Goal: Information Seeking & Learning: Learn about a topic

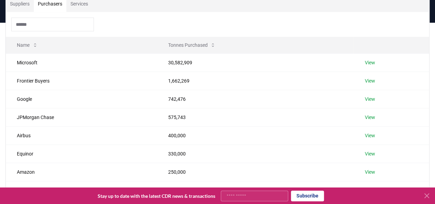
scroll to position [79, 0]
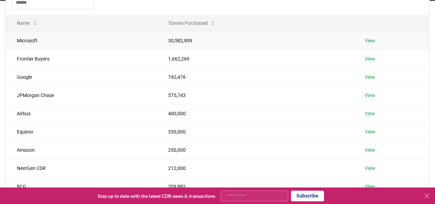
click at [367, 39] on link "View" at bounding box center [369, 40] width 10 height 7
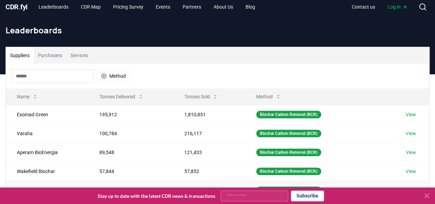
scroll to position [5, 0]
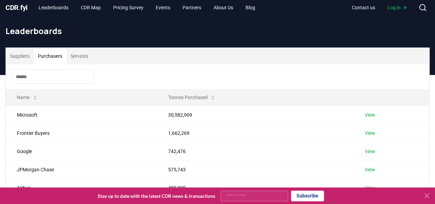
click at [48, 59] on button "Purchasers" at bounding box center [50, 56] width 33 height 16
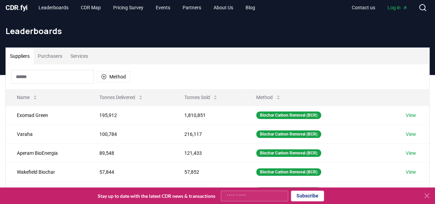
click at [13, 57] on button "Suppliers" at bounding box center [20, 56] width 28 height 16
click at [116, 74] on button "Method" at bounding box center [114, 76] width 34 height 11
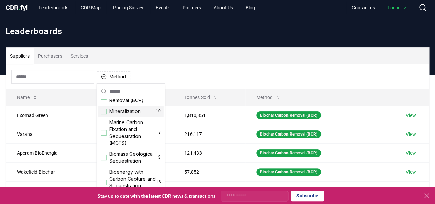
scroll to position [13, 0]
click at [105, 111] on div "Suggestions" at bounding box center [103, 110] width 5 height 5
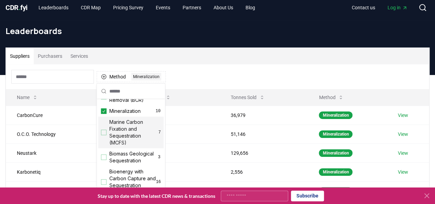
click at [105, 132] on div "Suggestions" at bounding box center [103, 132] width 5 height 5
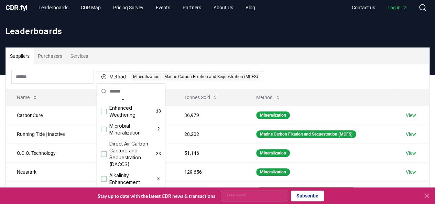
scroll to position [126, 0]
click at [105, 114] on div "Suggestions" at bounding box center [103, 110] width 5 height 5
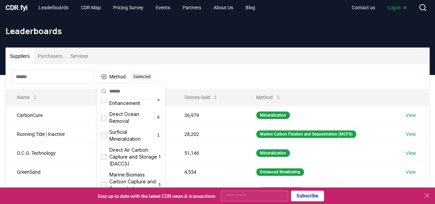
scroll to position [205, 0]
click at [106, 105] on div "Alkalinity Enhancement 8" at bounding box center [130, 99] width 65 height 18
click at [103, 120] on div "Suggestions" at bounding box center [103, 116] width 5 height 5
click at [103, 120] on icon "Suggestions" at bounding box center [103, 116] width 5 height 5
click at [103, 120] on div "Suggestions" at bounding box center [103, 116] width 5 height 5
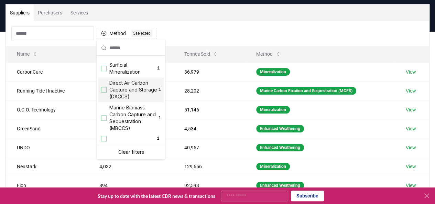
scroll to position [48, 0]
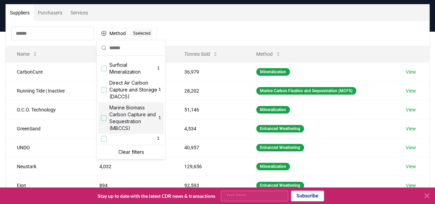
click at [100, 117] on div "Marine Biomass Carbon Capture and Sequestration (MBCCS) 1" at bounding box center [130, 118] width 65 height 32
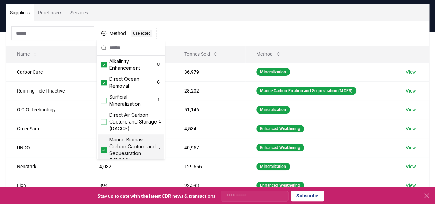
scroll to position [235, 0]
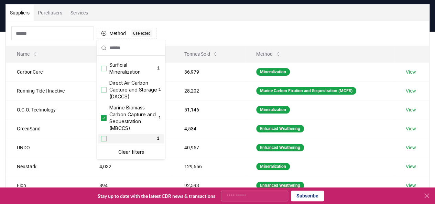
click at [103, 139] on div "Suggestions" at bounding box center [103, 138] width 5 height 5
click at [242, 27] on div "Method 7 7 selected" at bounding box center [217, 33] width 423 height 25
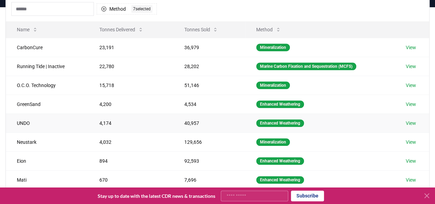
scroll to position [73, 0]
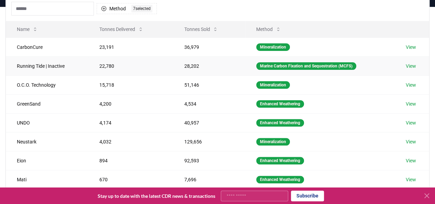
click at [414, 64] on link "View" at bounding box center [410, 66] width 10 height 7
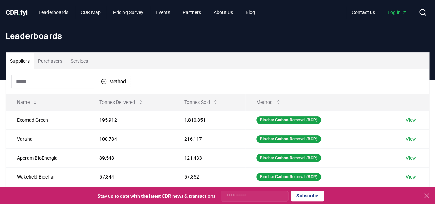
click at [54, 58] on button "Purchasers" at bounding box center [50, 61] width 33 height 16
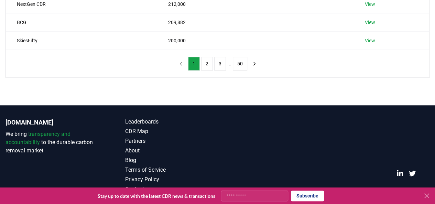
scroll to position [242, 0]
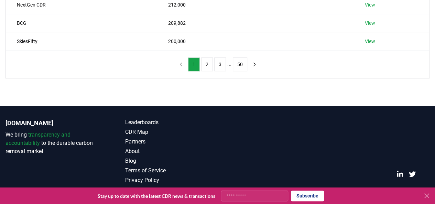
click at [424, 195] on icon at bounding box center [426, 195] width 8 height 8
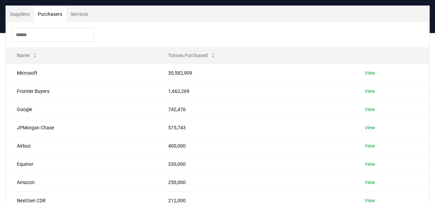
scroll to position [15, 0]
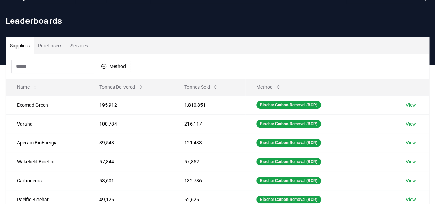
click at [16, 45] on button "Suppliers" at bounding box center [20, 45] width 28 height 16
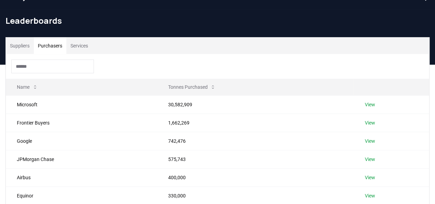
click at [45, 43] on button "Purchasers" at bounding box center [50, 45] width 33 height 16
click at [53, 46] on button "Purchasers" at bounding box center [50, 45] width 33 height 16
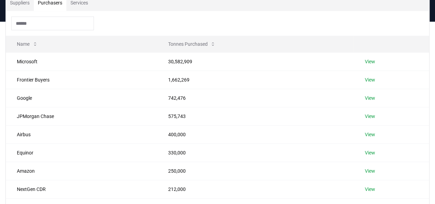
scroll to position [50, 0]
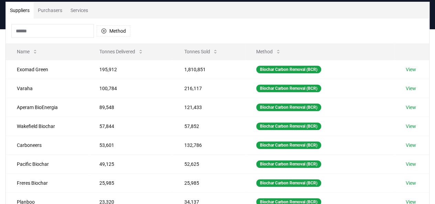
click at [26, 8] on button "Suppliers" at bounding box center [20, 10] width 28 height 16
click at [47, 9] on button "Purchasers" at bounding box center [50, 10] width 33 height 16
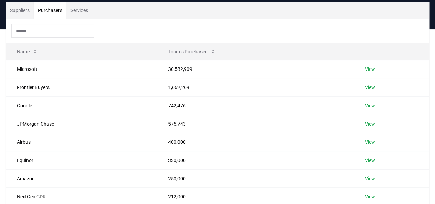
scroll to position [0, 0]
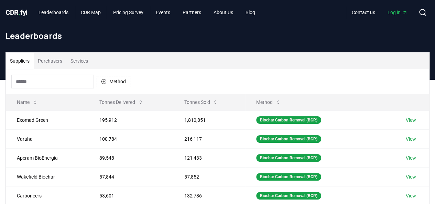
click at [24, 58] on button "Suppliers" at bounding box center [20, 61] width 28 height 16
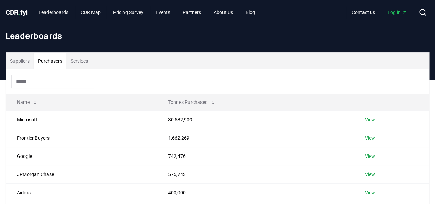
click at [51, 59] on button "Purchasers" at bounding box center [50, 61] width 33 height 16
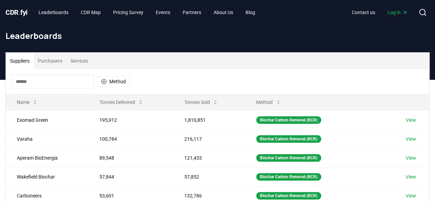
click at [17, 64] on button "Suppliers" at bounding box center [20, 61] width 28 height 16
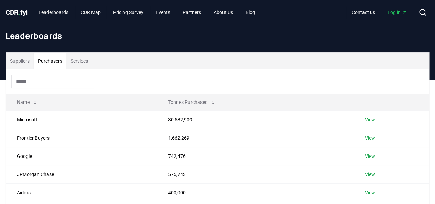
click at [49, 59] on button "Purchasers" at bounding box center [50, 61] width 33 height 16
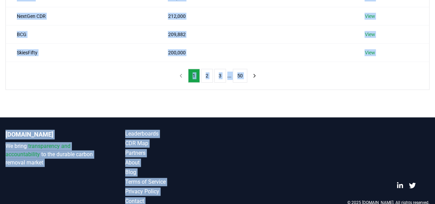
scroll to position [243, 0]
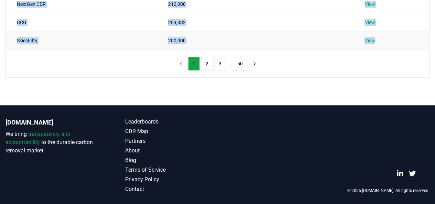
drag, startPoint x: 11, startPoint y: 58, endPoint x: 376, endPoint y: 41, distance: 365.9
copy table "Name Tonnes Purchased Microsoft 30,582,909 View Frontier Buyers 1,662,269 View …"
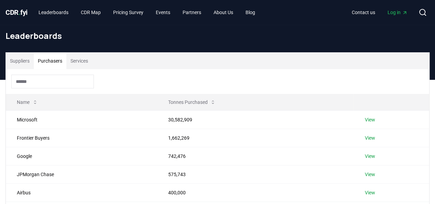
click at [138, 39] on h1 "Leaderboards" at bounding box center [217, 35] width 424 height 11
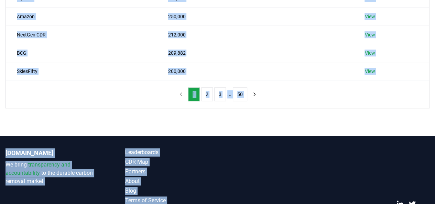
scroll to position [243, 0]
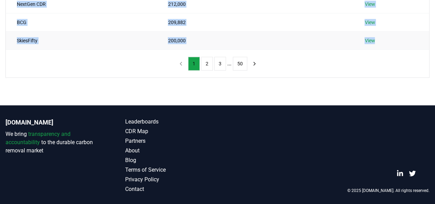
drag, startPoint x: 14, startPoint y: 87, endPoint x: 378, endPoint y: 40, distance: 366.5
copy tbody "Microsoft 30,582,909 View Frontier Buyers 1,662,269 View Google 742,476 View JP…"
click at [205, 60] on button "2" at bounding box center [207, 64] width 12 height 14
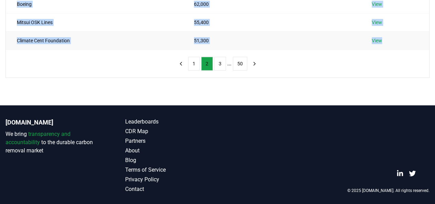
drag, startPoint x: 15, startPoint y: 46, endPoint x: 386, endPoint y: 40, distance: 371.0
copy tbody "Stripe 179,305 View Offset8 Capital 178,129 View Shopify 154,219 View Wihlborgs…"
click at [216, 65] on button "3" at bounding box center [220, 64] width 12 height 14
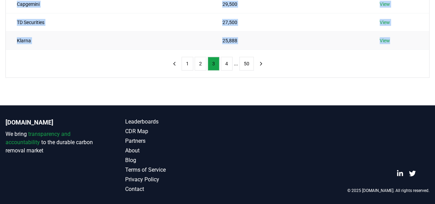
drag, startPoint x: 13, startPoint y: 79, endPoint x: 383, endPoint y: 42, distance: 371.5
copy tbody "Zurich Insurance Group 40,582 View Morgan Stanley 40,000 View UBS Financial 39,…"
click at [225, 63] on button "4" at bounding box center [227, 64] width 12 height 14
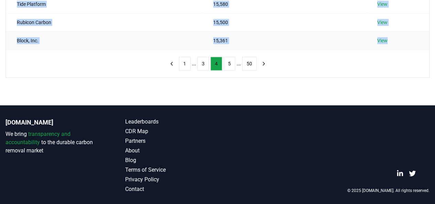
drag, startPoint x: 13, startPoint y: 47, endPoint x: 391, endPoint y: 40, distance: 377.9
copy tbody "Karbon-x 25,000 View Nasdaq, Inc. 22,606 View Helsingborgshem 20,000 View Skand…"
click at [228, 65] on button "5" at bounding box center [229, 64] width 12 height 14
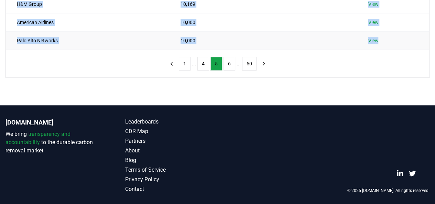
drag, startPoint x: 14, startPoint y: 35, endPoint x: 378, endPoint y: 38, distance: 363.8
copy tbody "PwC 15,085 View Wren Climate, PBC 14,762 View Wild Assets 14,440 View LGT 13,98…"
click at [227, 57] on button "6" at bounding box center [229, 64] width 12 height 14
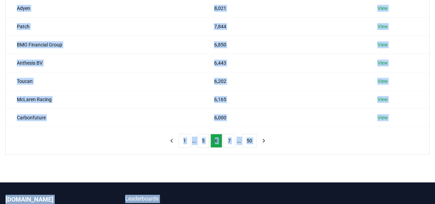
scroll to position [171, 0]
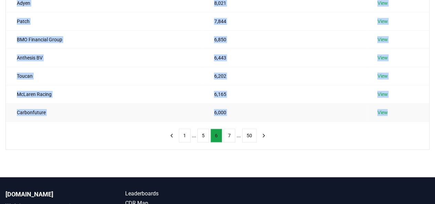
drag, startPoint x: 14, startPoint y: 59, endPoint x: 391, endPoint y: 108, distance: 380.6
click at [391, 108] on tbody "Quadrature 9,582 View WRLD Foundation 8,520 View Chan Zuckerberg Initiative (CZ…" at bounding box center [217, 30] width 423 height 182
copy tbody "Quadrature 9,582 View WRLD Foundation 8,520 View Chan Zuckerberg Initiative (CZ…"
click at [227, 134] on button "7" at bounding box center [229, 135] width 12 height 14
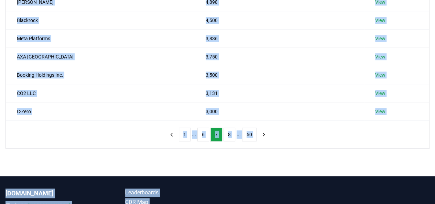
scroll to position [191, 0]
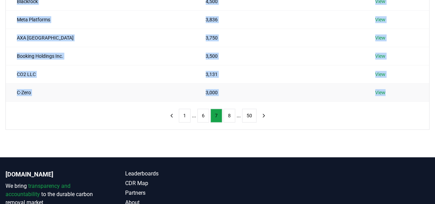
drag, startPoint x: 15, startPoint y: 50, endPoint x: 387, endPoint y: 95, distance: 374.7
click at [387, 95] on tbody "Zürcher Kantonalbank 5,950 View TikTok 5,100 View Royal Bank of Canada (RBC) 5,…" at bounding box center [217, 10] width 423 height 182
copy tbody "Zürcher Kantonalbank 5,950 View TikTok 5,100 View Royal Bank of Canada (RBC) 5,…"
click at [226, 115] on button "8" at bounding box center [229, 116] width 12 height 14
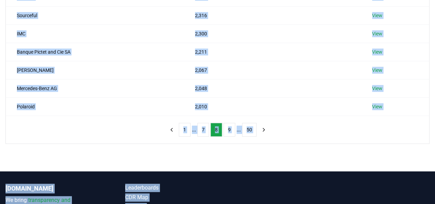
scroll to position [243, 0]
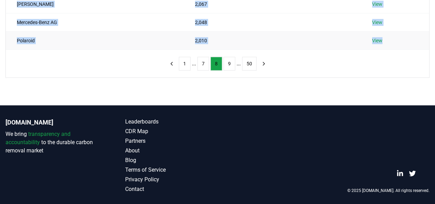
drag, startPoint x: 18, startPoint y: 36, endPoint x: 383, endPoint y: 43, distance: 365.6
copy tbody "Workday 2,957 View Rothschild & Co 2,935 View Klimate APS 2,530 View Softwire 2…"
click at [226, 66] on button "9" at bounding box center [229, 64] width 12 height 14
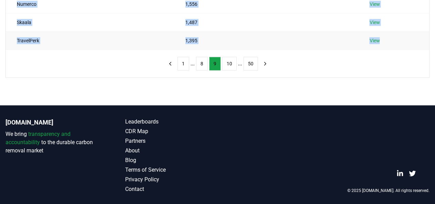
drag, startPoint x: 16, startPoint y: 50, endPoint x: 383, endPoint y: 36, distance: 367.1
copy tbody "EY 2,005 View Climate Neutral Group 2,000 View N-Value 2,000 View Rabobank 1,84…"
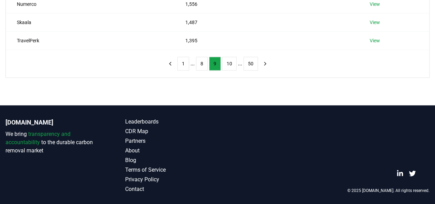
click at [231, 55] on div "1 ... 8 9 10 ... 50" at bounding box center [217, 63] width 120 height 27
click at [230, 60] on button "10" at bounding box center [229, 64] width 14 height 14
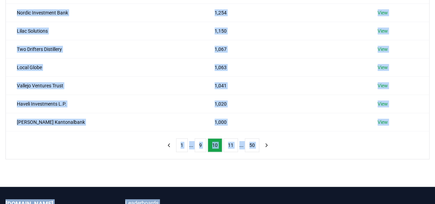
scroll to position [165, 0]
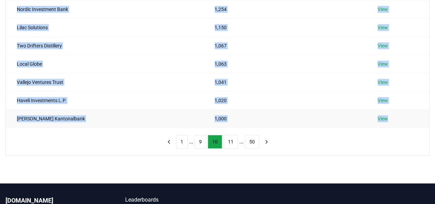
drag, startPoint x: 16, startPoint y: 41, endPoint x: 391, endPoint y: 119, distance: 382.8
click at [391, 119] on tbody "Softwire Employees 1,375 View Bank Vontobel 1,290 View Dropbox 1,276 View Nordi…" at bounding box center [217, 36] width 423 height 182
click at [229, 140] on button "11" at bounding box center [230, 142] width 14 height 14
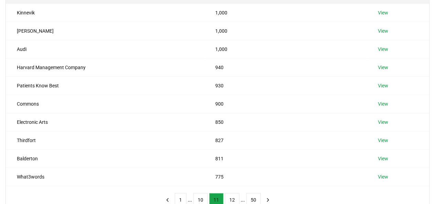
scroll to position [110, 0]
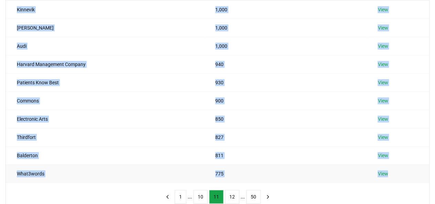
drag, startPoint x: 16, startPoint y: 23, endPoint x: 390, endPoint y: 170, distance: 402.0
click at [390, 170] on tbody "Kinnevik 1,000 View Klima DAO 1,000 View Audi 1,000 View Harvard Management Com…" at bounding box center [217, 91] width 423 height 182
click at [231, 190] on button "12" at bounding box center [232, 197] width 14 height 14
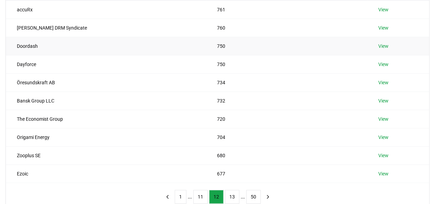
scroll to position [111, 0]
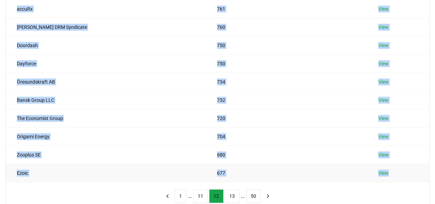
drag, startPoint x: 16, startPoint y: 10, endPoint x: 385, endPoint y: 176, distance: 404.0
click at [385, 176] on tbody "accuRx 761 View Eden Dao DRM Syndicate 760 View Doordash 750 View Dayforce 750 …" at bounding box center [217, 91] width 423 height 182
click at [232, 193] on button "13" at bounding box center [232, 196] width 14 height 14
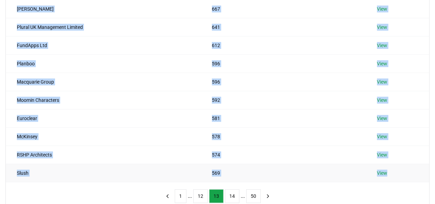
drag, startPoint x: 16, startPoint y: 8, endPoint x: 389, endPoint y: 172, distance: 407.9
click at [389, 172] on tbody "Bayer AG 667 View Plural UK Management Limited 641 View FundApps Ltd 612 View P…" at bounding box center [217, 91] width 423 height 182
click at [229, 193] on button "14" at bounding box center [232, 196] width 14 height 14
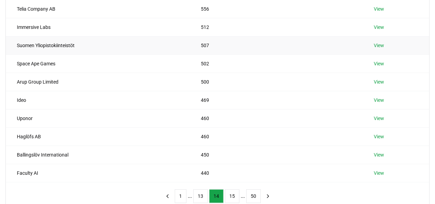
scroll to position [110, 0]
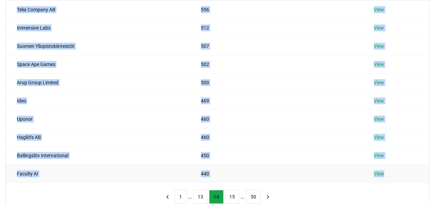
drag, startPoint x: 15, startPoint y: 8, endPoint x: 389, endPoint y: 169, distance: 407.1
click at [389, 169] on tbody "Telia Company AB 556 View Immersive Labs 512 View Suomen Yliopistokiinteistöt 5…" at bounding box center [217, 91] width 423 height 182
click at [229, 197] on button "15" at bounding box center [232, 197] width 14 height 14
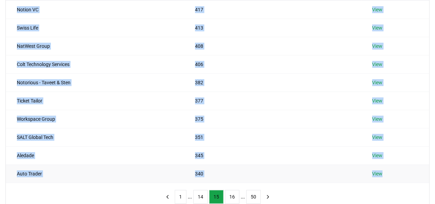
drag, startPoint x: 14, startPoint y: 8, endPoint x: 385, endPoint y: 171, distance: 406.0
click at [385, 171] on tbody "Notion VC 417 View Swiss Life 413 View NatWest Group 408 View Colt Technology S…" at bounding box center [217, 91] width 423 height 182
click at [230, 199] on button "16" at bounding box center [232, 197] width 14 height 14
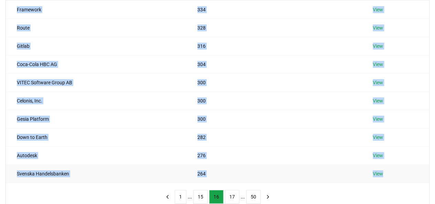
drag, startPoint x: 16, startPoint y: 8, endPoint x: 386, endPoint y: 170, distance: 403.9
click at [386, 170] on tbody "Framework 334 View Route 328 View Gitlab 316 View Coca-Cola HBC AG 304 View VIT…" at bounding box center [217, 91] width 423 height 182
click at [229, 195] on button "17" at bounding box center [232, 197] width 14 height 14
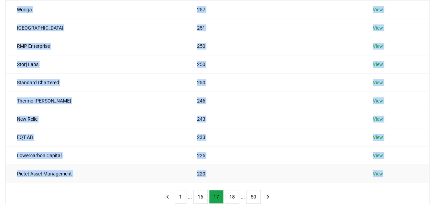
drag, startPoint x: 14, startPoint y: 9, endPoint x: 383, endPoint y: 169, distance: 402.3
click at [383, 169] on tbody "Wooga 257 View MaRS Discovery District 251 View RMP Enterprise 250 View Storj L…" at bounding box center [217, 91] width 423 height 182
click at [230, 191] on button "18" at bounding box center [232, 197] width 14 height 14
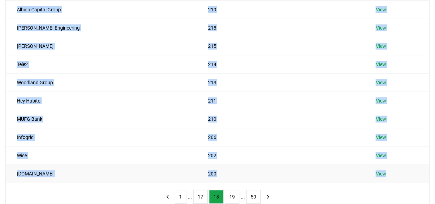
drag, startPoint x: 13, startPoint y: 9, endPoint x: 383, endPoint y: 174, distance: 404.3
click at [383, 174] on tbody "Albion Capital Group 219 View Zuhlke Engineering 218 View Elisa Oyj 215 View Te…" at bounding box center [217, 91] width 423 height 182
click at [229, 193] on button "19" at bounding box center [232, 197] width 14 height 14
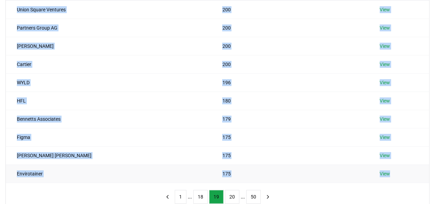
drag, startPoint x: 14, startPoint y: 9, endPoint x: 390, endPoint y: 175, distance: 410.9
click at [390, 175] on tbody "Union Square Ventures 200 View Partners Group AG 200 View Jefferies 200 View Ca…" at bounding box center [217, 91] width 423 height 182
click at [233, 196] on button "20" at bounding box center [232, 197] width 14 height 14
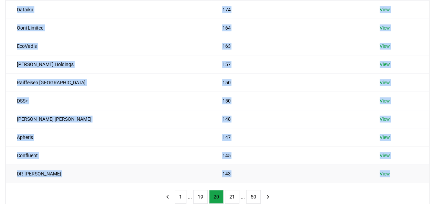
drag, startPoint x: 16, startPoint y: 9, endPoint x: 383, endPoint y: 172, distance: 400.7
click at [383, 172] on tbody "Dataiku 174 View Ooni Limited 164 View EcoVadis 163 View Willmott Dixon Holding…" at bounding box center [217, 91] width 423 height 182
click at [226, 195] on button "21" at bounding box center [232, 197] width 14 height 14
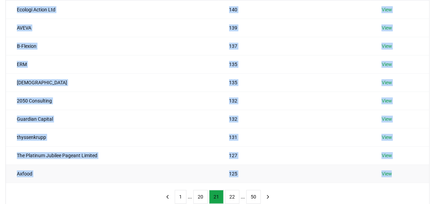
drag, startPoint x: 15, startPoint y: 8, endPoint x: 396, endPoint y: 172, distance: 414.7
click at [396, 172] on tbody "Ecologi Action Ltd 140 View AVEVA 139 View B-Flexion 137 View ERM 135 View Sams…" at bounding box center [217, 91] width 423 height 182
click at [232, 193] on button "22" at bounding box center [232, 197] width 14 height 14
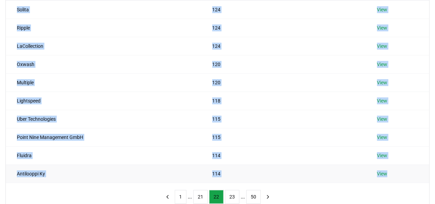
drag, startPoint x: 16, startPoint y: 8, endPoint x: 392, endPoint y: 174, distance: 410.2
click at [392, 174] on tbody "Solita 124 View Ripple 124 View LaCollection 124 View Oxwash 120 View Multiple …" at bounding box center [217, 91] width 423 height 182
click at [232, 194] on button "23" at bounding box center [232, 197] width 14 height 14
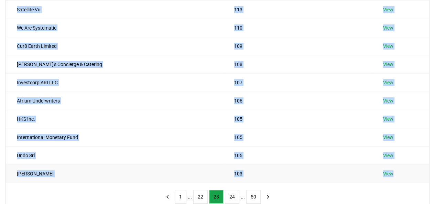
drag, startPoint x: 14, startPoint y: 10, endPoint x: 395, endPoint y: 167, distance: 411.9
click at [395, 167] on tbody "Satellite Vu 113 View We Are Systematic 110 View Cur8 Earth Limited 109 View Tr…" at bounding box center [217, 91] width 423 height 182
click at [232, 191] on button "24" at bounding box center [232, 197] width 14 height 14
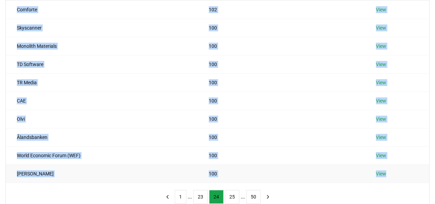
drag, startPoint x: 10, startPoint y: 7, endPoint x: 387, endPoint y: 171, distance: 411.4
click at [387, 171] on tbody "Comforte 102 View Skyscanner 100 View Monolith Materials 100 View TD Software 1…" at bounding box center [217, 91] width 423 height 182
click at [231, 193] on button "25" at bounding box center [232, 197] width 14 height 14
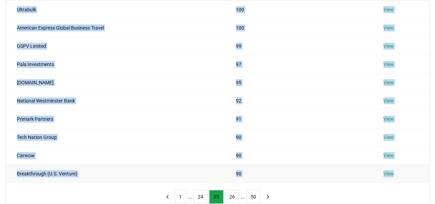
drag, startPoint x: 13, startPoint y: 9, endPoint x: 398, endPoint y: 169, distance: 416.7
click at [398, 169] on tbody "Ultrabulk 100 View American Express Global Business Travel 100 View GSPV Limite…" at bounding box center [217, 91] width 423 height 182
click at [232, 192] on button "26" at bounding box center [232, 197] width 14 height 14
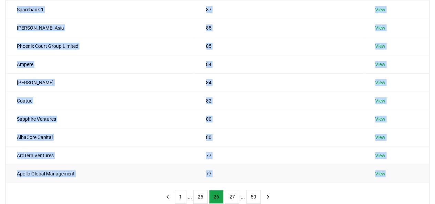
drag, startPoint x: 14, startPoint y: 10, endPoint x: 398, endPoint y: 169, distance: 415.3
click at [398, 169] on tbody "Sparebank 1 87 View Matthews Asia 85 View Phoenix Court Group Limited 85 View A…" at bounding box center [217, 91] width 423 height 182
click at [231, 192] on button "27" at bounding box center [232, 197] width 14 height 14
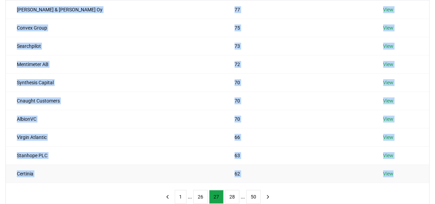
drag, startPoint x: 17, startPoint y: 10, endPoint x: 387, endPoint y: 166, distance: 401.0
click at [387, 166] on tbody "Castrén & Snellman Oy 77 View Convex Group 75 View Searchpilot 73 View Mentimet…" at bounding box center [217, 91] width 423 height 182
click at [230, 194] on button "28" at bounding box center [232, 197] width 14 height 14
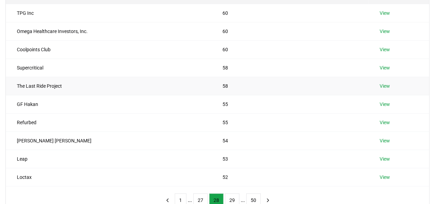
scroll to position [106, 0]
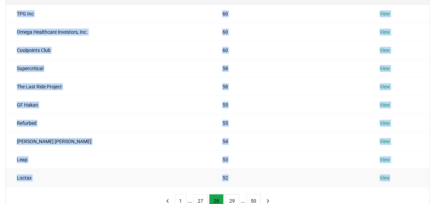
drag, startPoint x: 16, startPoint y: 13, endPoint x: 387, endPoint y: 176, distance: 406.0
click at [387, 176] on tbody "TPG Inc 60 View Omega Healthcare Investors, Inc. 60 View Coolpoints Club 60 Vie…" at bounding box center [217, 95] width 423 height 182
click at [229, 194] on button "29" at bounding box center [232, 201] width 14 height 14
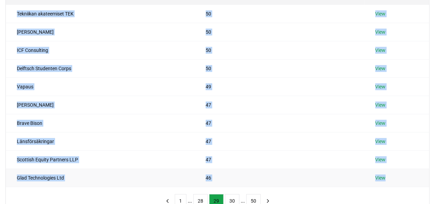
drag, startPoint x: 14, startPoint y: 13, endPoint x: 396, endPoint y: 175, distance: 414.8
click at [396, 175] on tbody "Tekniikan akateemiset TEK 50 View Dr. Ernst Martin Weihreter 50 View ICF Consul…" at bounding box center [217, 95] width 423 height 182
click at [230, 200] on button "30" at bounding box center [232, 201] width 14 height 14
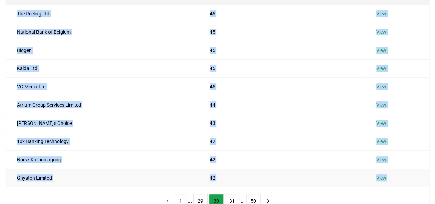
drag, startPoint x: 14, startPoint y: 11, endPoint x: 391, endPoint y: 172, distance: 409.7
click at [391, 172] on tbody "The Reeling Ltd 45 View National Bank of Belgium 45 View Biogen 45 View Kalda L…" at bounding box center [217, 95] width 423 height 182
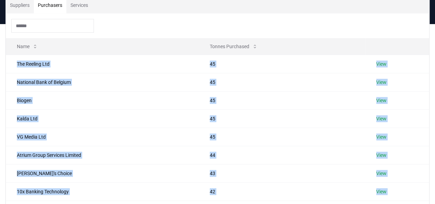
scroll to position [49, 0]
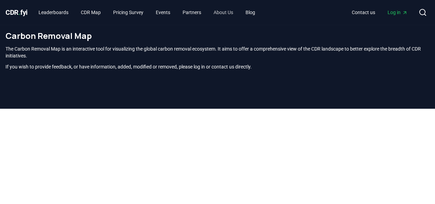
scroll to position [50, 0]
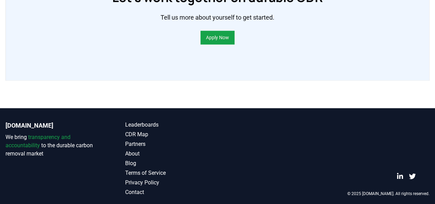
scroll to position [581, 0]
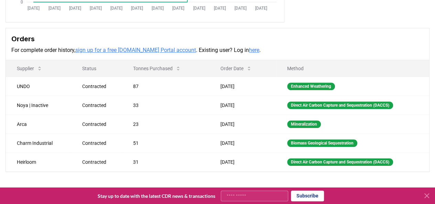
scroll to position [176, 0]
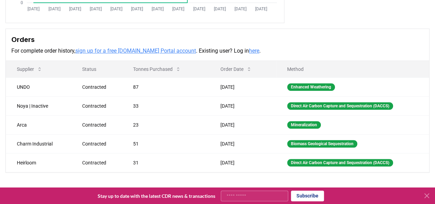
click at [147, 48] on link "sign up for a free [DOMAIN_NAME] Portal account" at bounding box center [135, 50] width 121 height 7
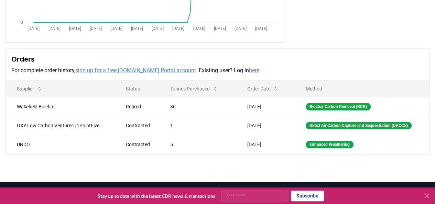
scroll to position [156, 0]
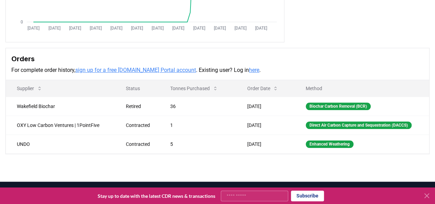
click at [159, 70] on link "sign up for a free [DOMAIN_NAME] Portal account" at bounding box center [135, 70] width 121 height 7
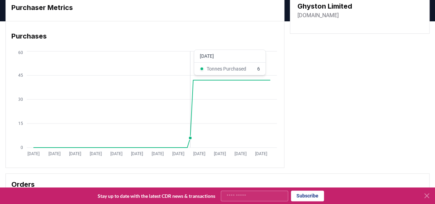
scroll to position [0, 0]
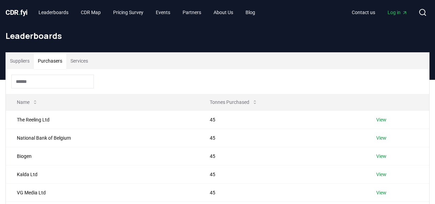
scroll to position [243, 0]
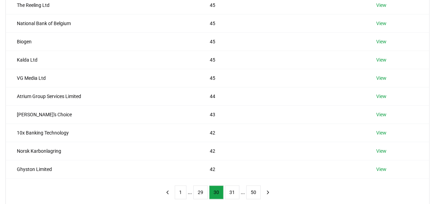
scroll to position [195, 0]
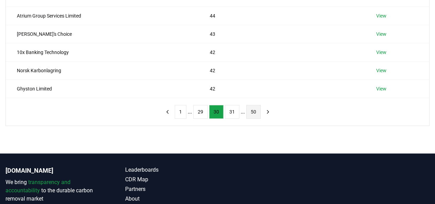
click at [252, 114] on button "50" at bounding box center [253, 112] width 14 height 14
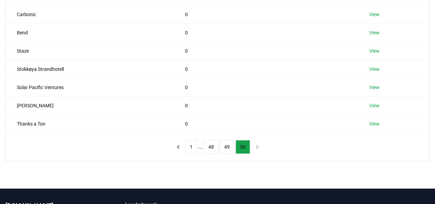
scroll to position [160, 0]
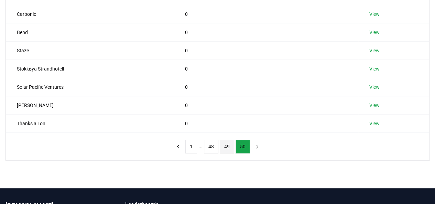
click at [229, 145] on button "49" at bounding box center [226, 146] width 14 height 14
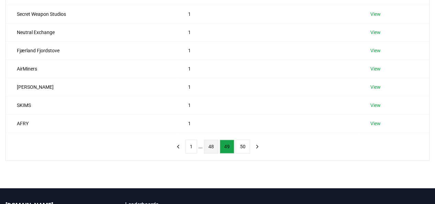
click at [212, 145] on button "48" at bounding box center [211, 146] width 14 height 14
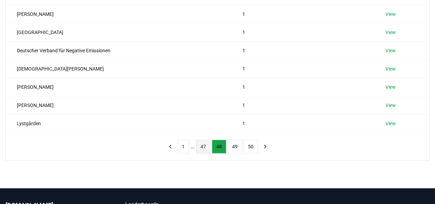
click at [196, 144] on button "47" at bounding box center [203, 146] width 14 height 14
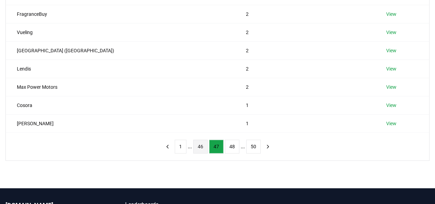
click at [201, 143] on button "46" at bounding box center [200, 146] width 14 height 14
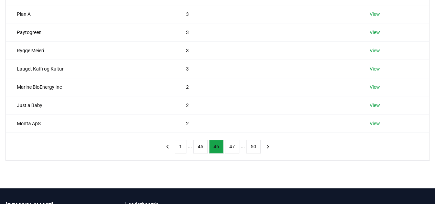
click at [201, 143] on button "45" at bounding box center [200, 146] width 14 height 14
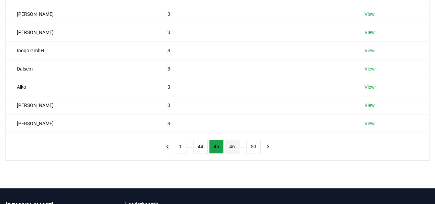
click at [201, 143] on button "44" at bounding box center [200, 146] width 14 height 14
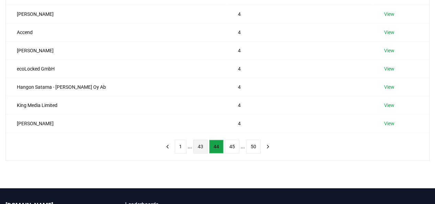
click at [200, 144] on button "43" at bounding box center [200, 146] width 14 height 14
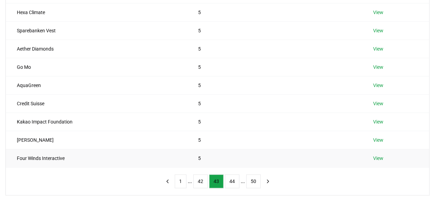
scroll to position [127, 0]
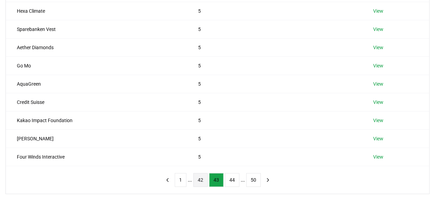
click at [195, 178] on button "42" at bounding box center [200, 180] width 14 height 14
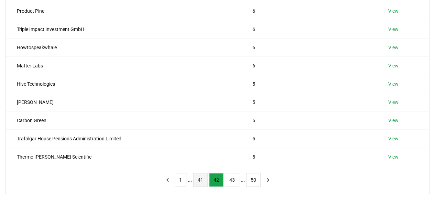
click at [198, 177] on button "41" at bounding box center [200, 180] width 14 height 14
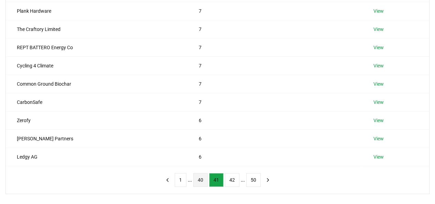
click at [201, 182] on button "40" at bounding box center [200, 180] width 14 height 14
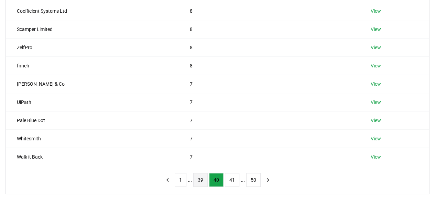
click at [200, 179] on button "39" at bounding box center [200, 180] width 14 height 14
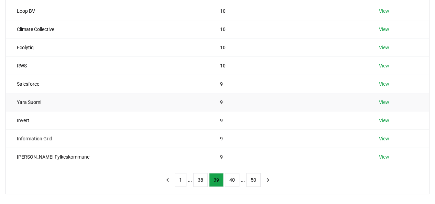
scroll to position [0, 0]
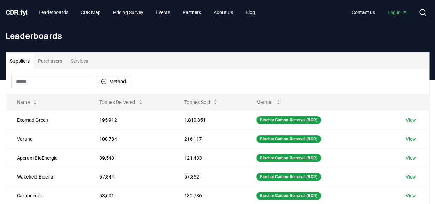
click at [19, 57] on button "Suppliers" at bounding box center [20, 61] width 28 height 16
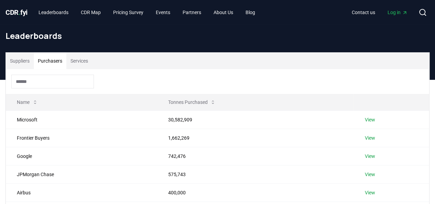
click at [56, 58] on button "Purchasers" at bounding box center [50, 61] width 33 height 16
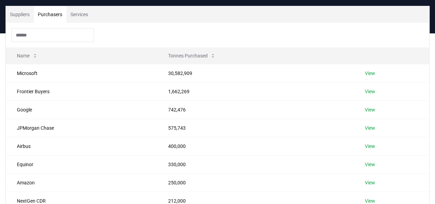
scroll to position [47, 0]
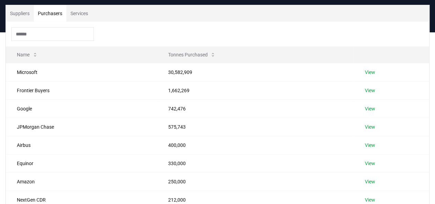
click at [88, 18] on button "Services" at bounding box center [79, 13] width 26 height 16
click at [57, 13] on button "Purchasers" at bounding box center [50, 13] width 33 height 16
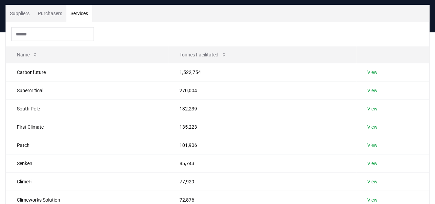
click at [78, 14] on button "Services" at bounding box center [79, 13] width 26 height 16
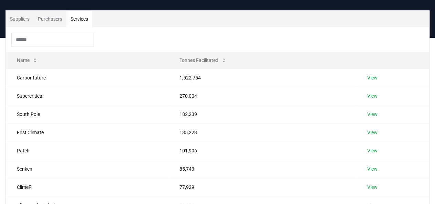
scroll to position [42, 0]
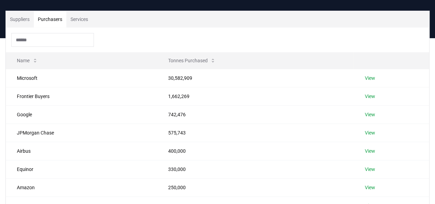
click at [54, 22] on button "Purchasers" at bounding box center [50, 19] width 33 height 16
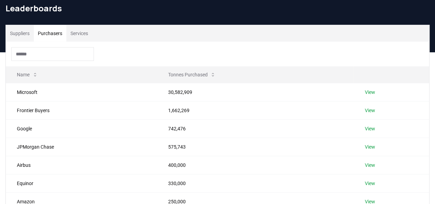
scroll to position [28, 0]
